Goal: Check status: Check status

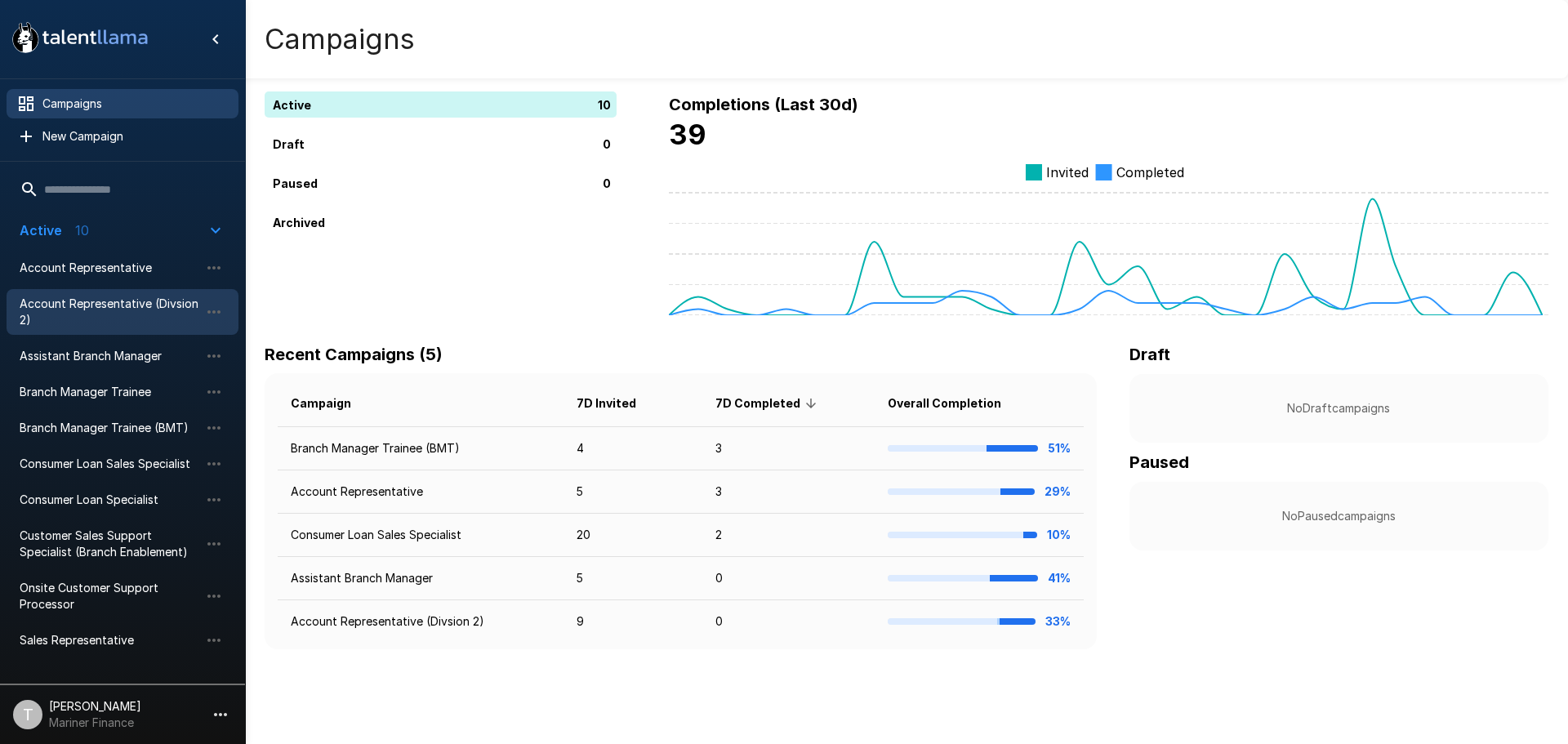
click at [61, 298] on span "Account Representative (Divsion 2)" at bounding box center [109, 312] width 179 height 33
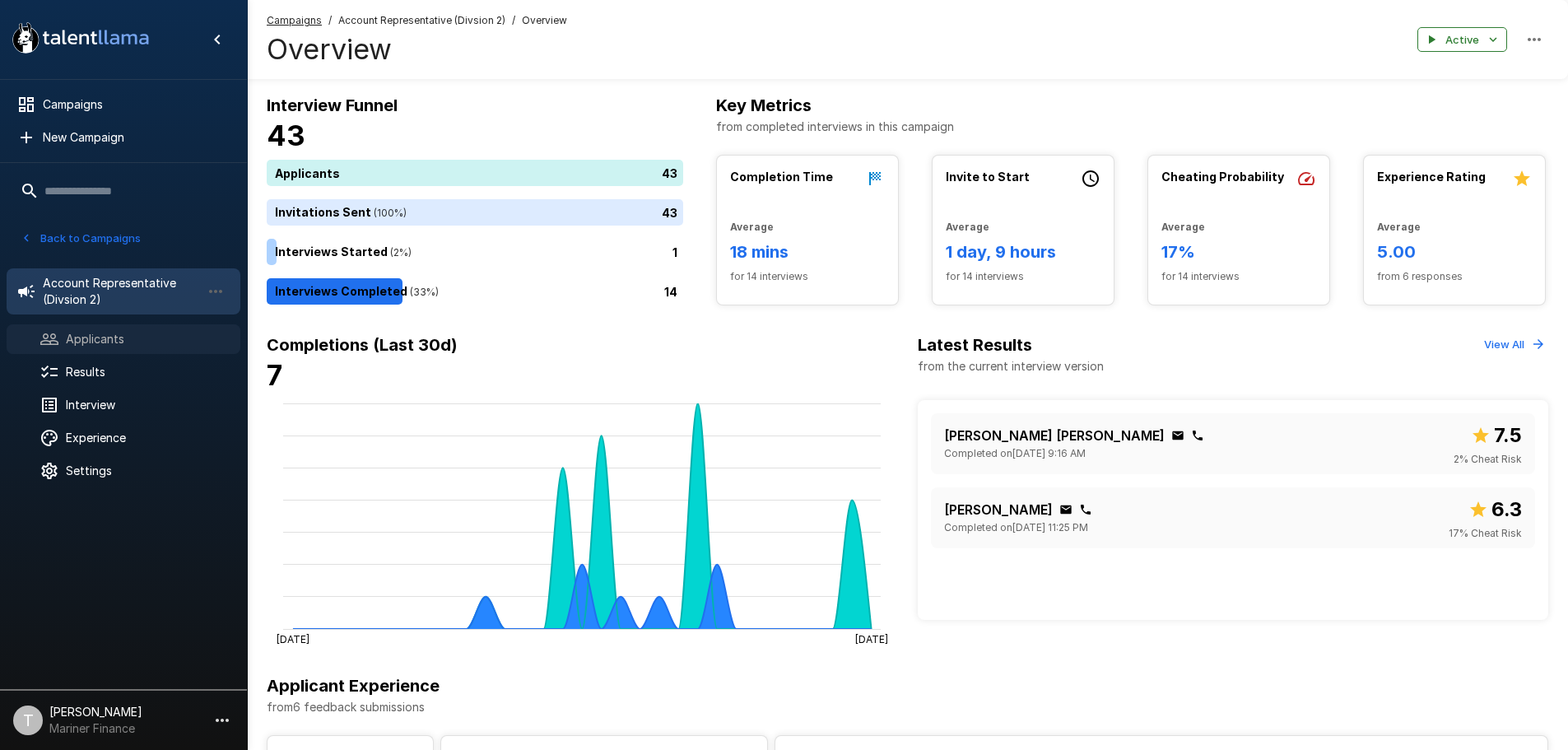
click at [93, 349] on div "Applicants" at bounding box center [123, 339] width 234 height 30
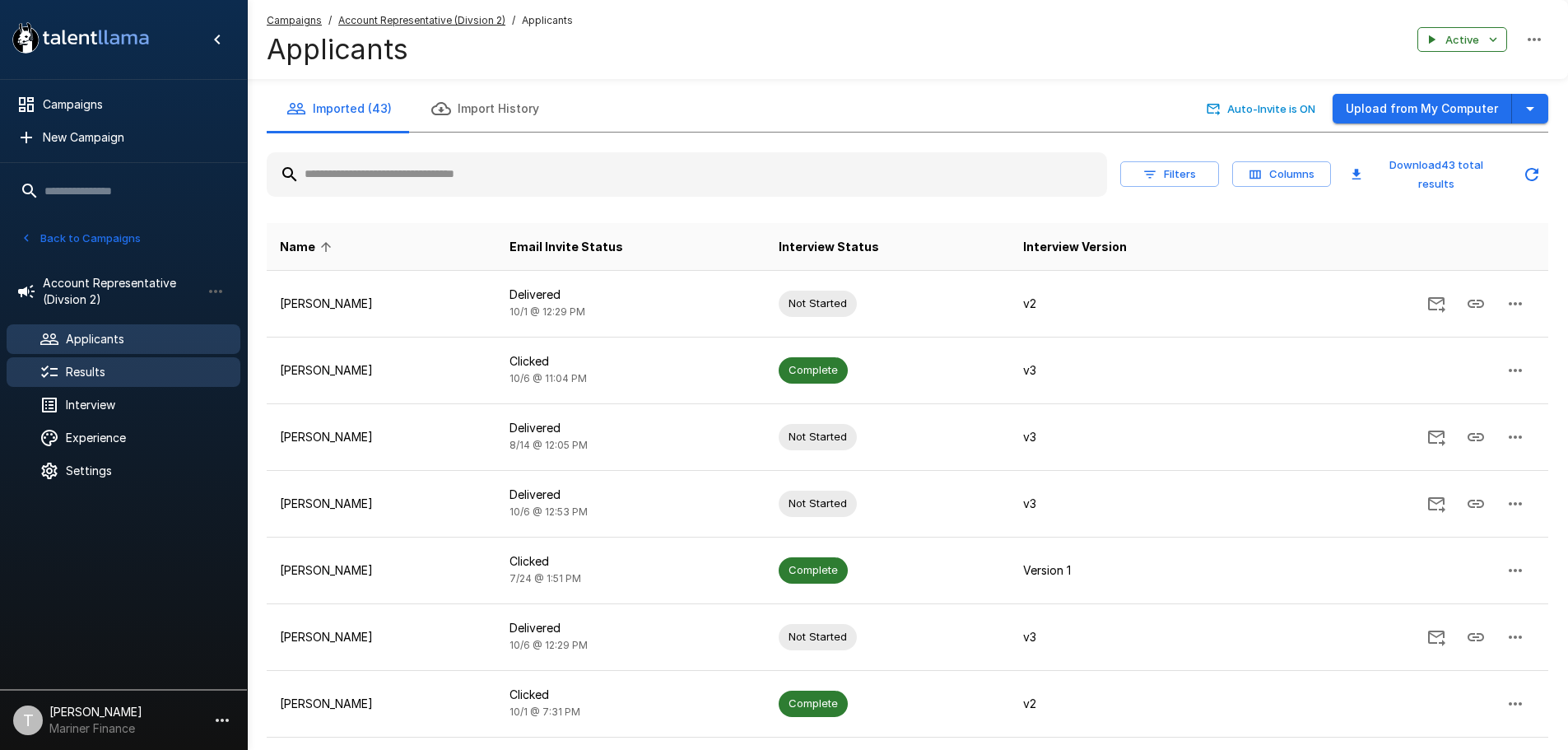
click at [98, 371] on span "Results" at bounding box center [147, 372] width 161 height 16
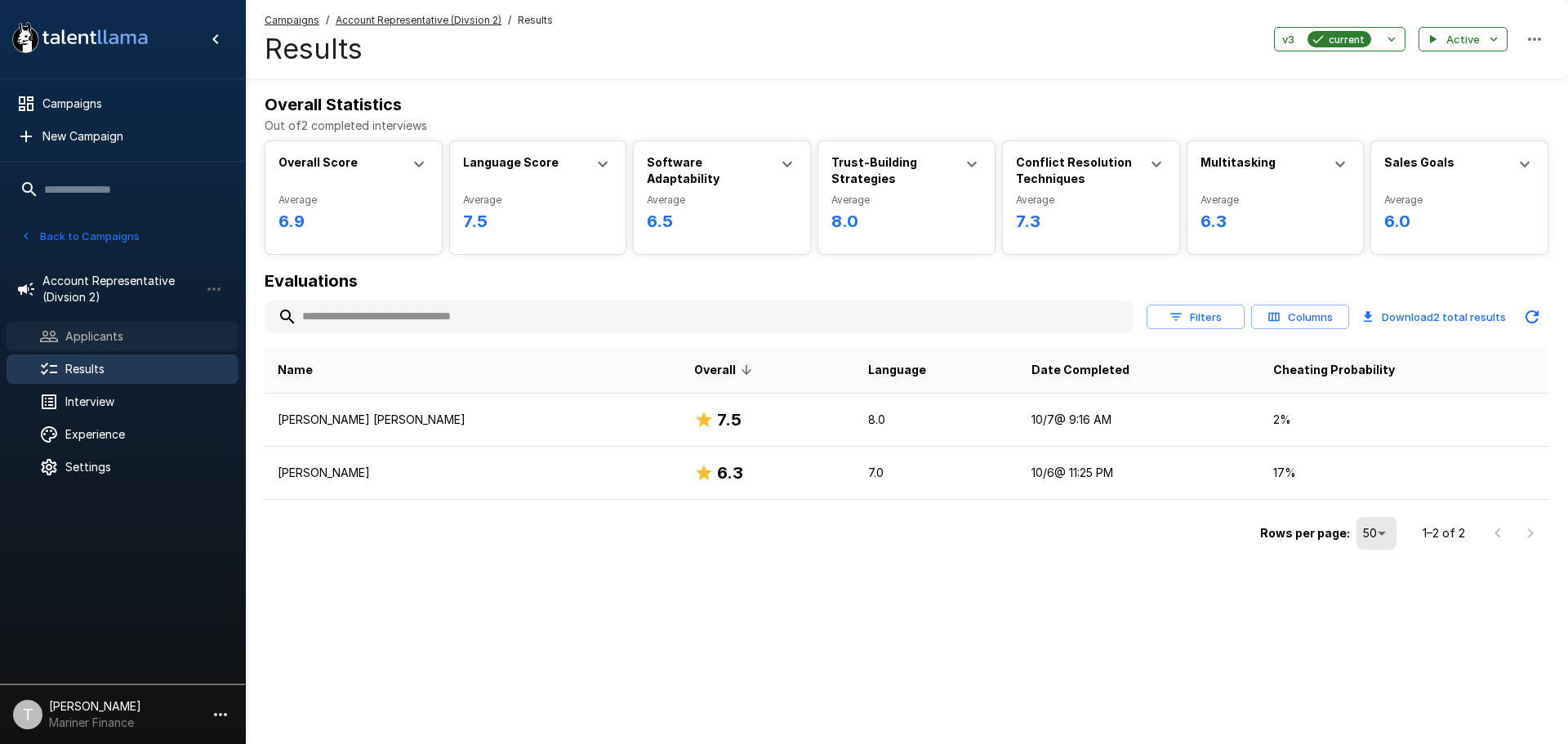
click at [111, 340] on span "Applicants" at bounding box center [146, 337] width 160 height 16
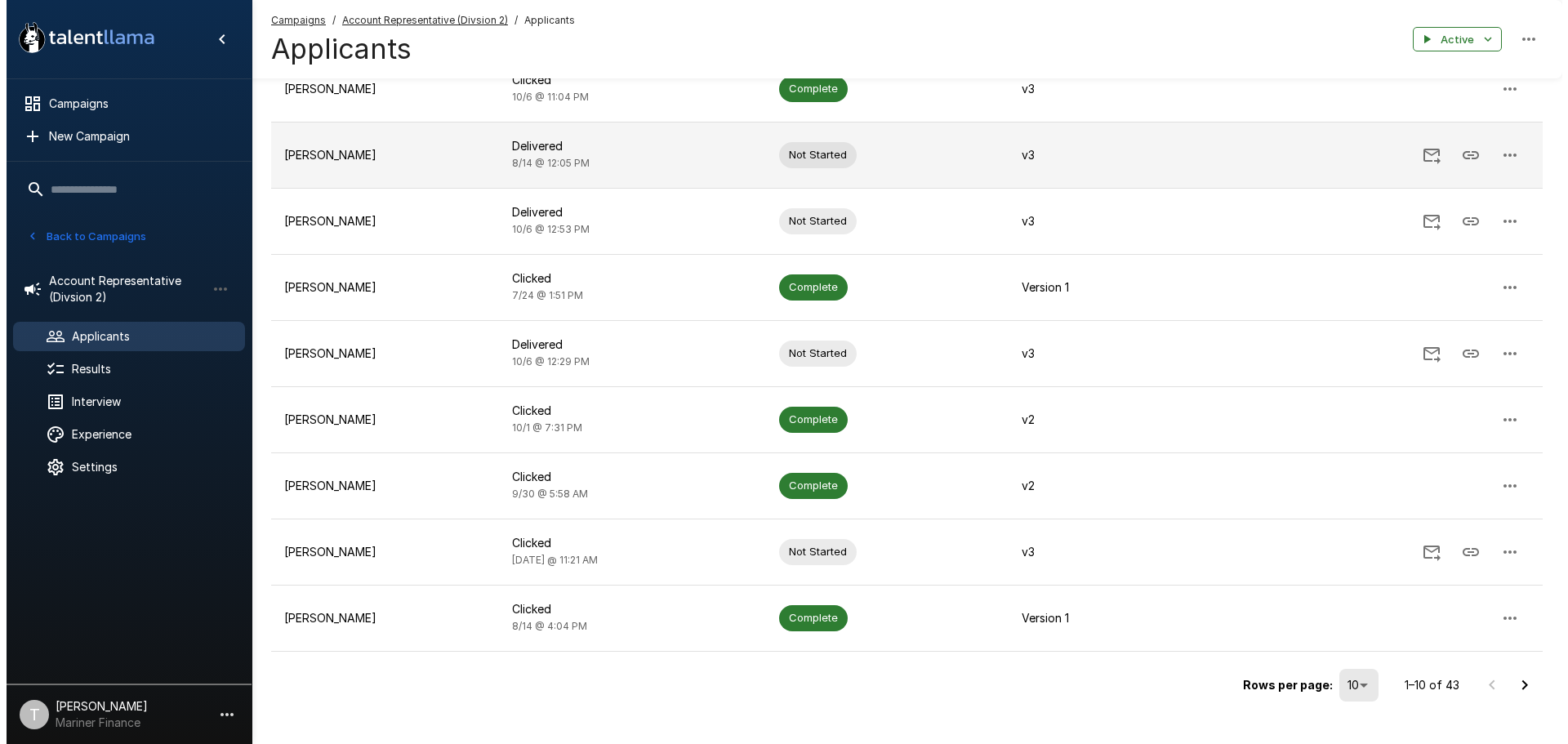
scroll to position [295, 0]
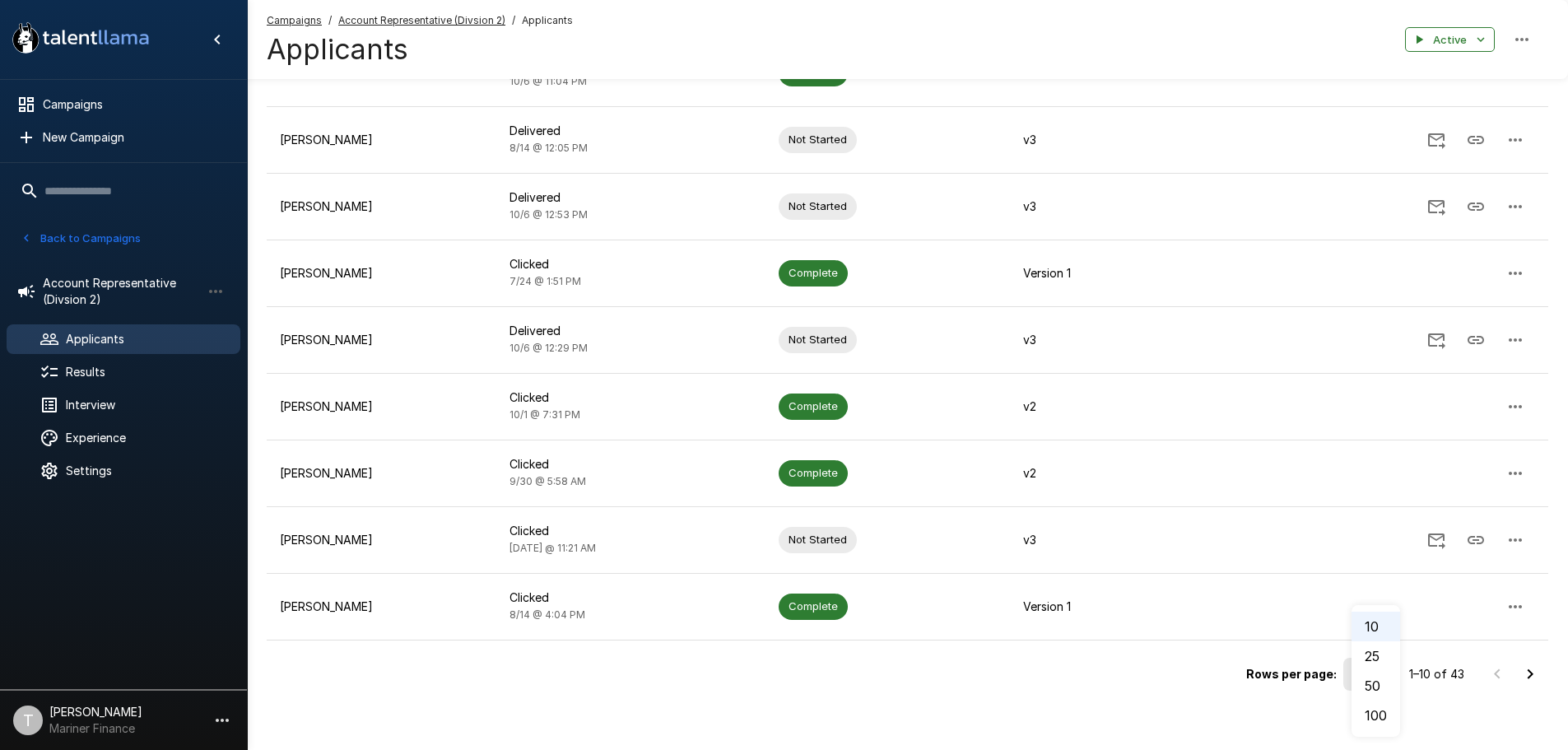
click at [1362, 453] on body ".st0{fill:#FFFFFF;} .st1{fill:#76a4ed;} Campaigns New Campaign Active 10 Accoun…" at bounding box center [790, 77] width 1581 height 750
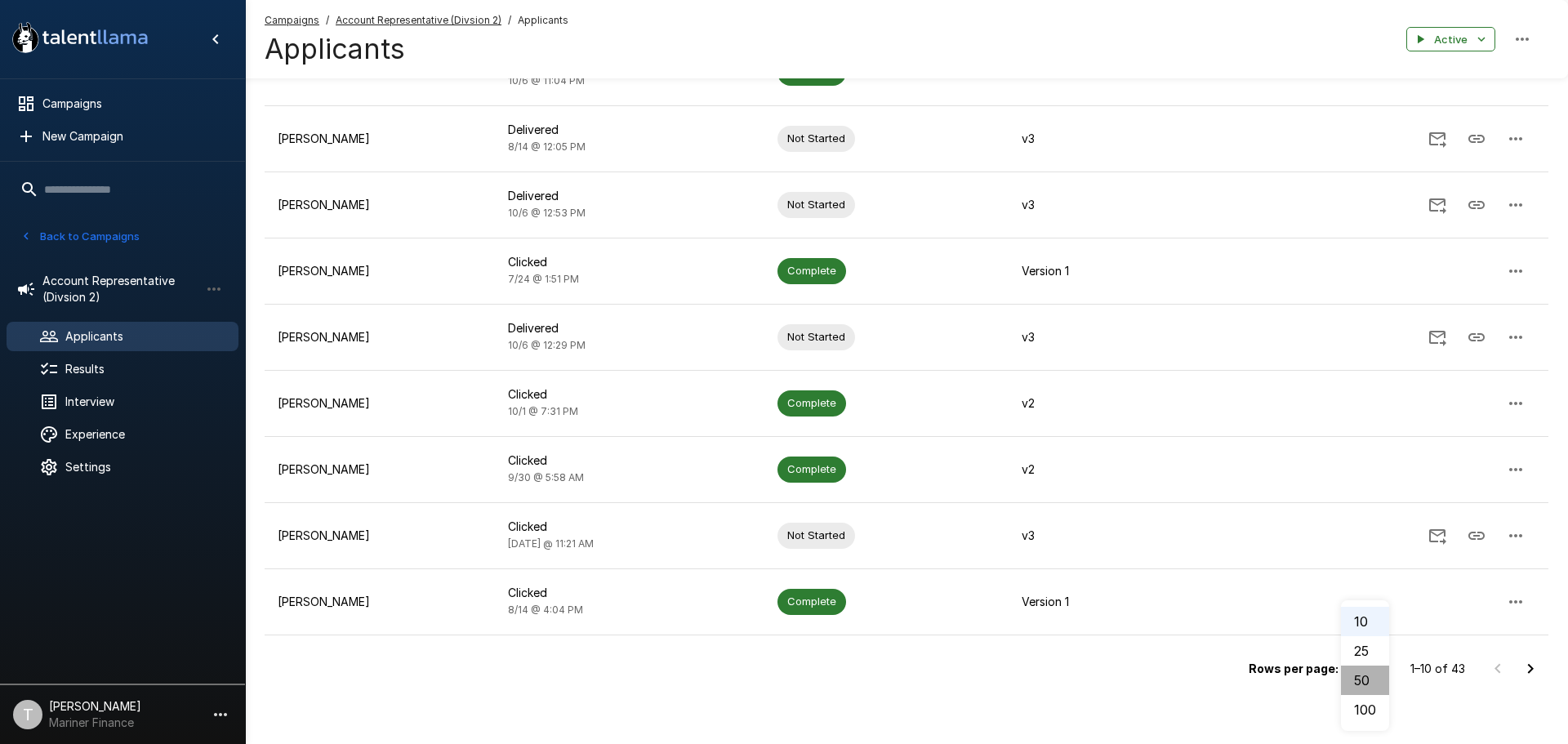
click at [1362, 685] on li "50" at bounding box center [1365, 680] width 48 height 29
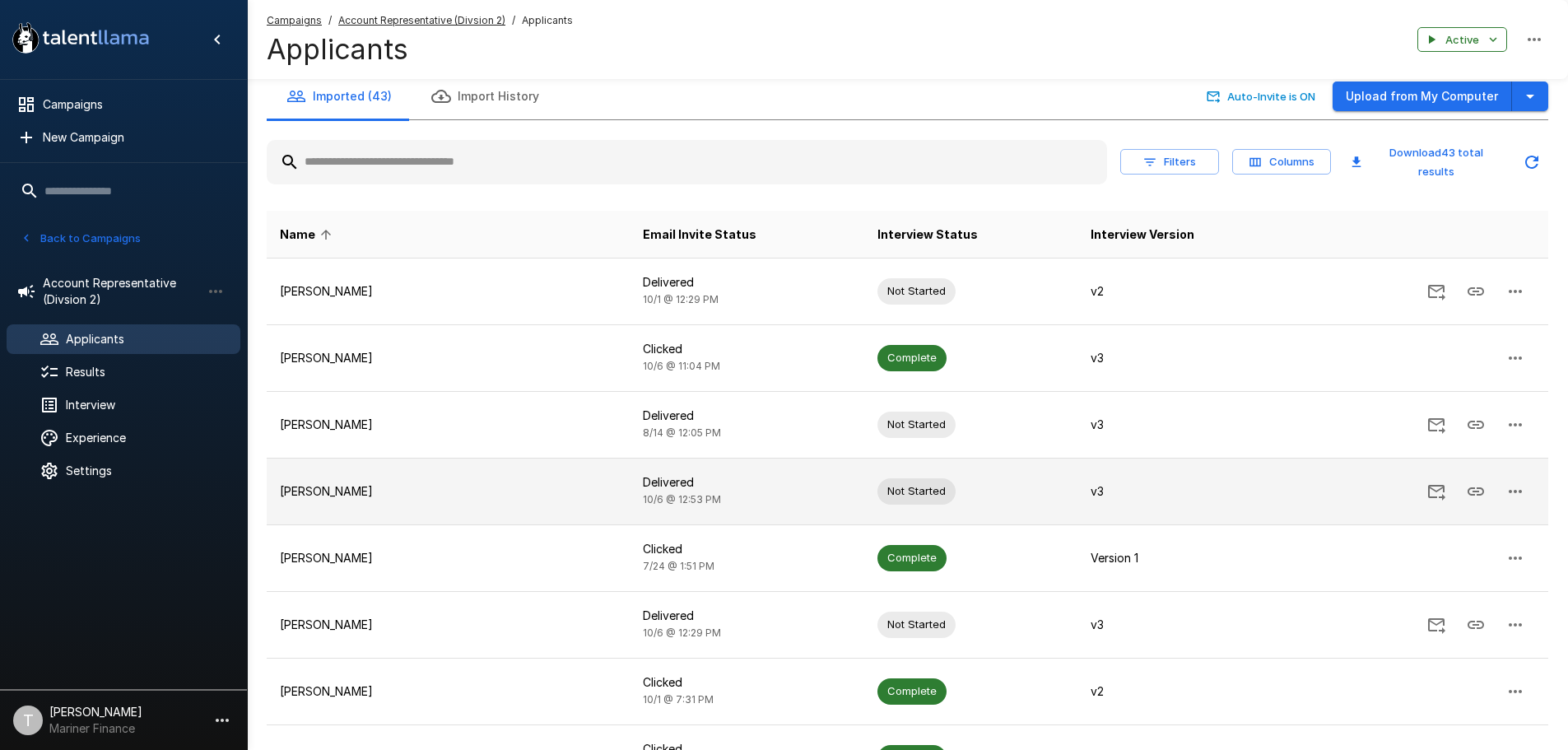
scroll to position [0, 0]
